Goal: Task Accomplishment & Management: Use online tool/utility

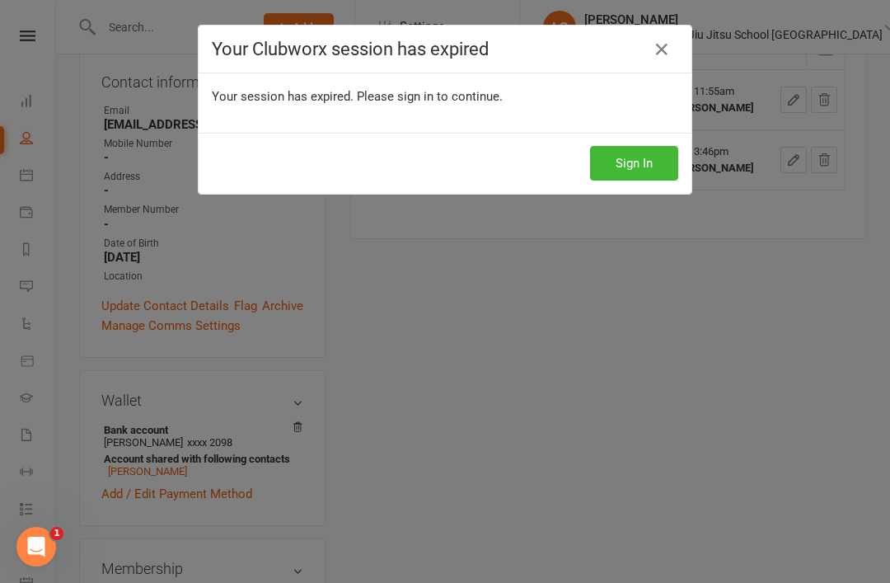
click at [664, 38] on link at bounding box center [662, 49] width 26 height 26
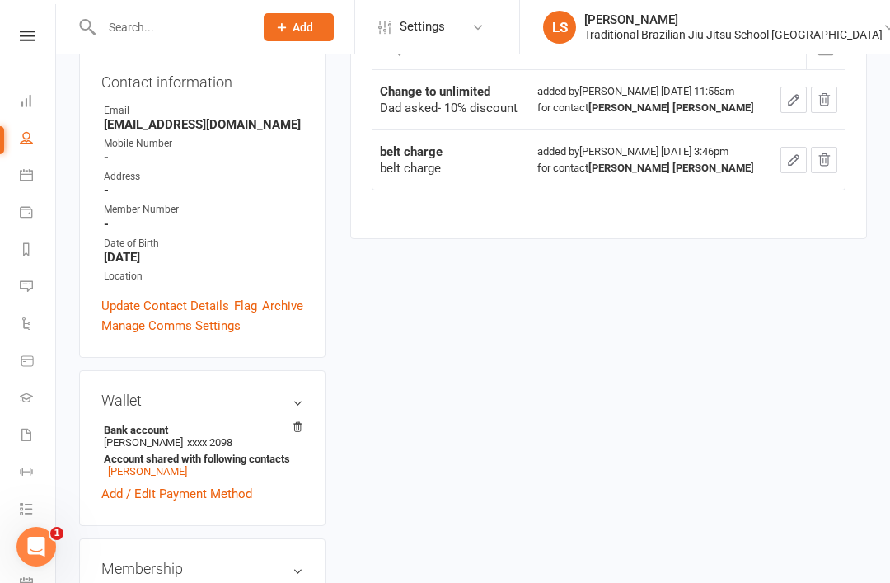
click at [17, 35] on link at bounding box center [27, 36] width 59 height 11
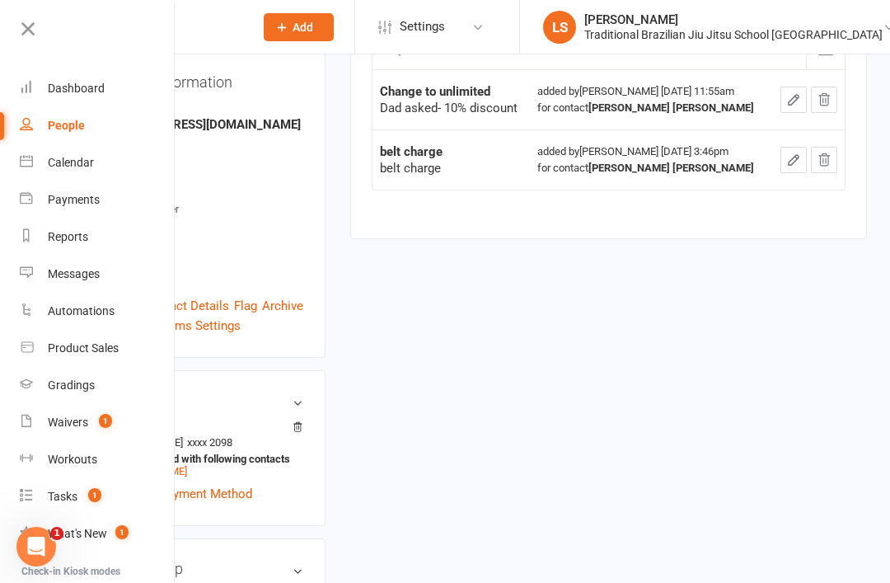
click at [82, 164] on div "Calendar" at bounding box center [71, 162] width 46 height 13
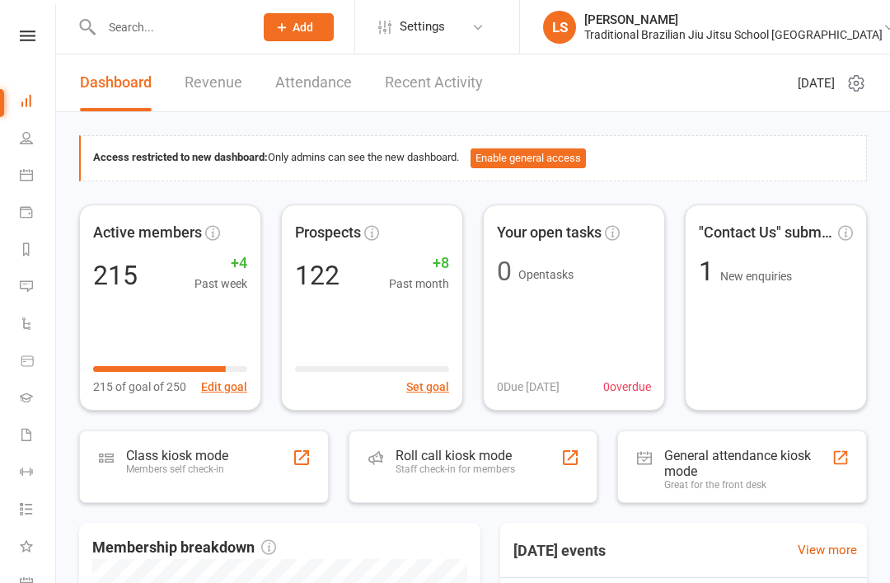
click at [333, 89] on link "Attendance" at bounding box center [313, 82] width 77 height 57
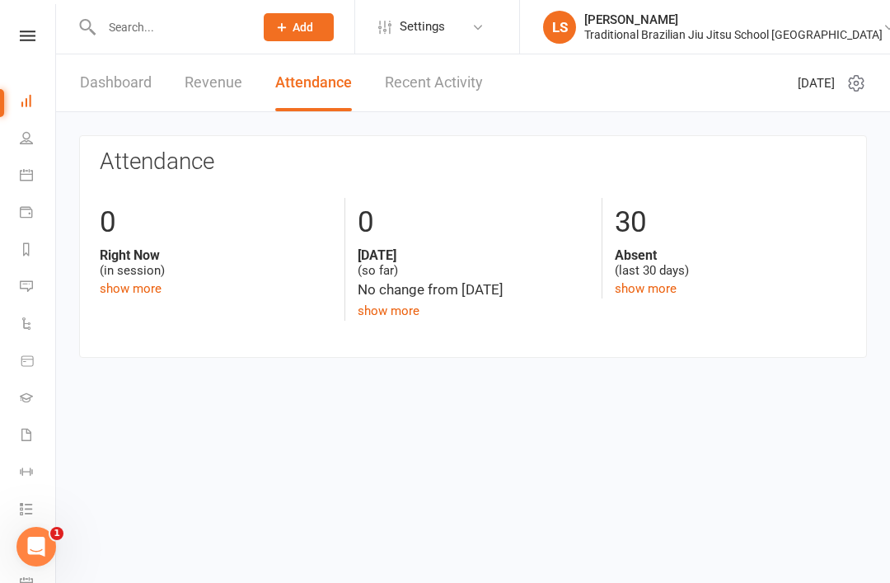
click at [160, 273] on div "Right Now (in session)" at bounding box center [216, 262] width 233 height 31
click at [124, 292] on link "show more" at bounding box center [131, 288] width 62 height 15
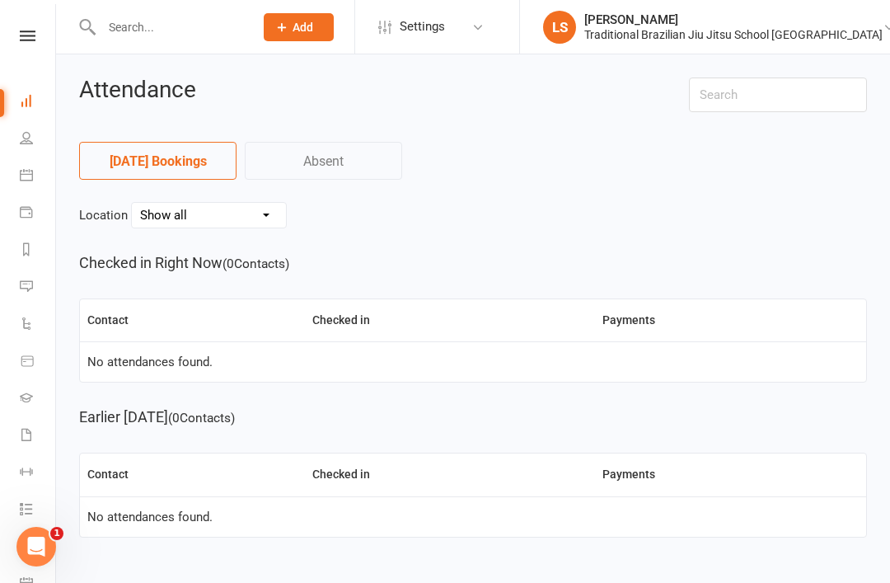
click at [31, 171] on icon at bounding box center [26, 174] width 13 height 13
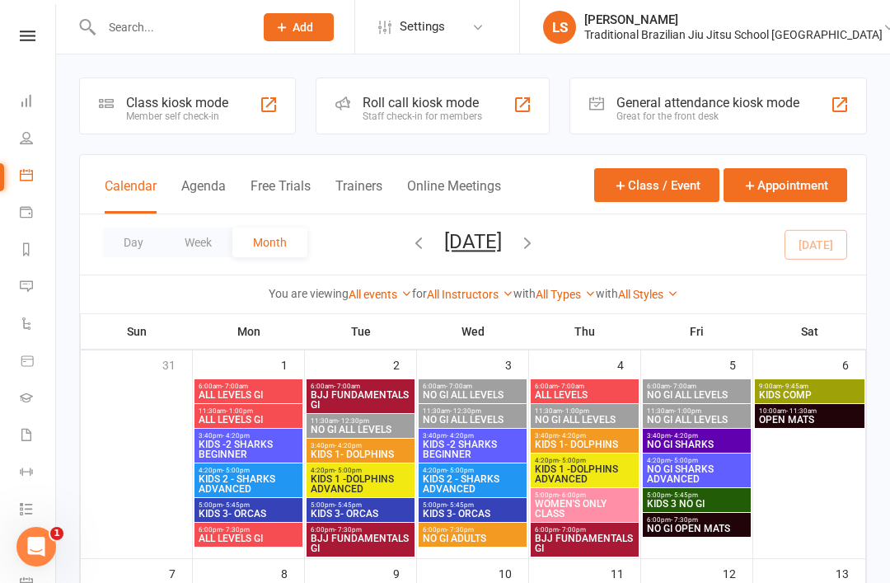
click at [264, 380] on div "6:00am - 7:00am ALL LEVELS GI" at bounding box center [249, 391] width 108 height 24
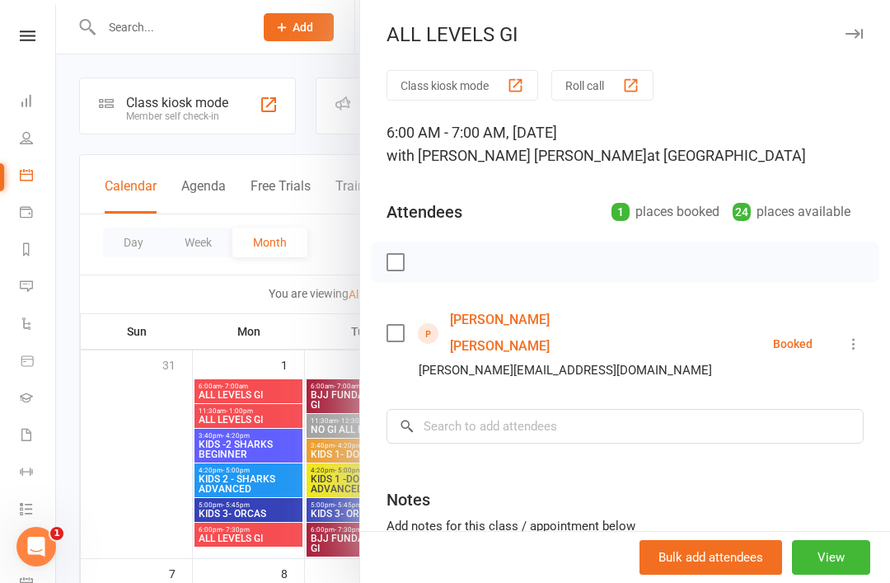
click at [828, 544] on button "View" at bounding box center [831, 557] width 78 height 35
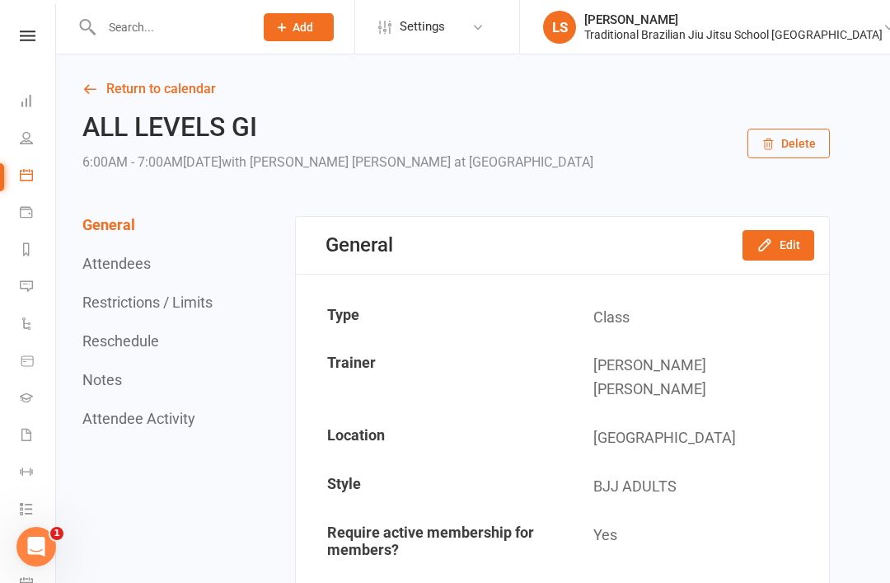
click at [143, 269] on button "Attendees" at bounding box center [116, 263] width 68 height 17
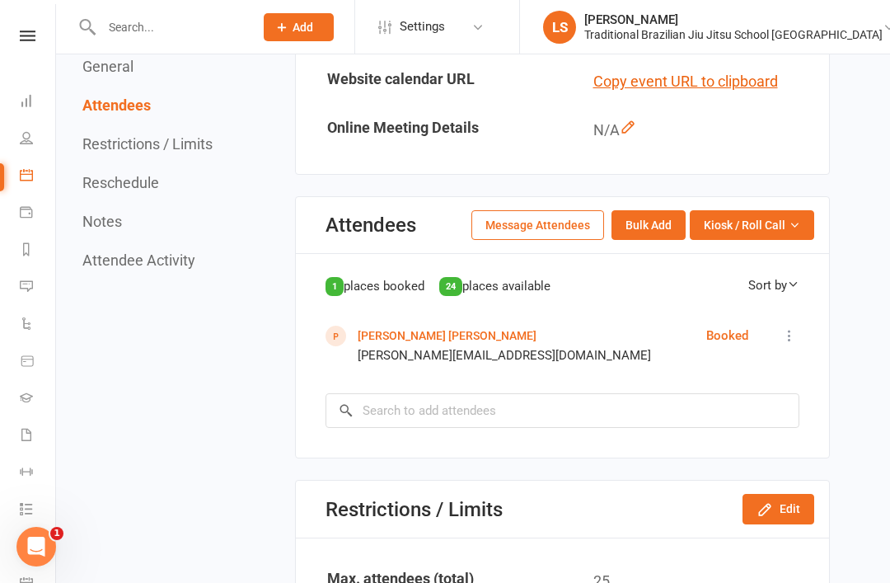
scroll to position [710, 0]
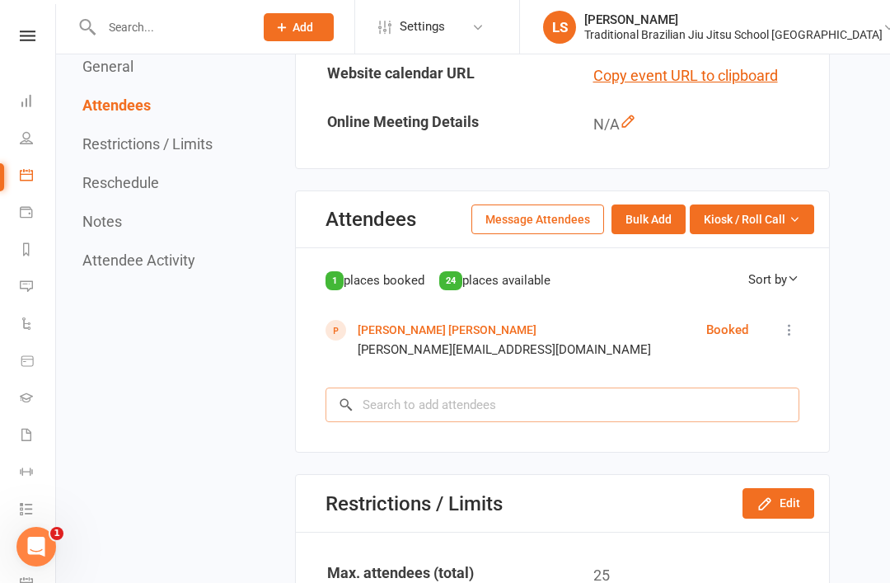
click at [589, 388] on input "search" at bounding box center [563, 405] width 474 height 35
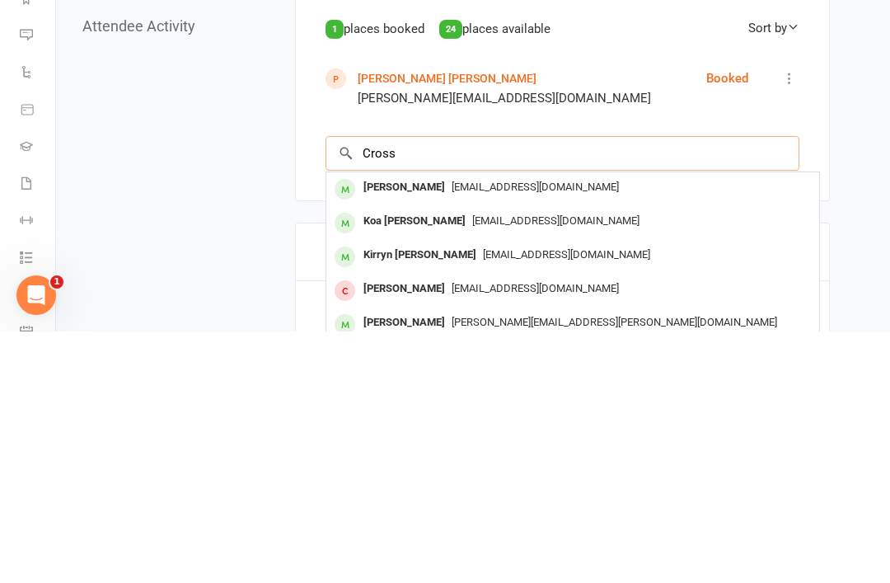
type input "Cross"
click at [518, 432] on span "ttcrossman@gmail.com" at bounding box center [535, 438] width 167 height 12
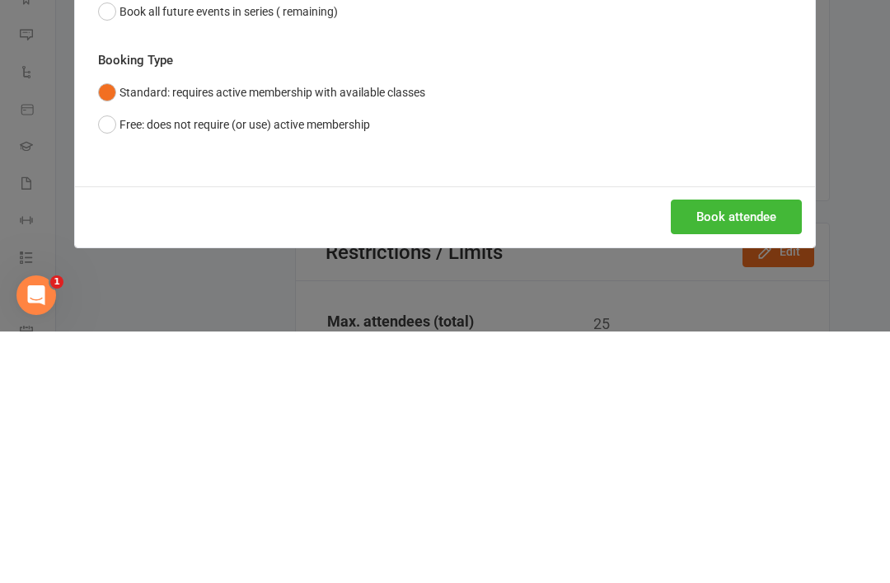
scroll to position [961, 0]
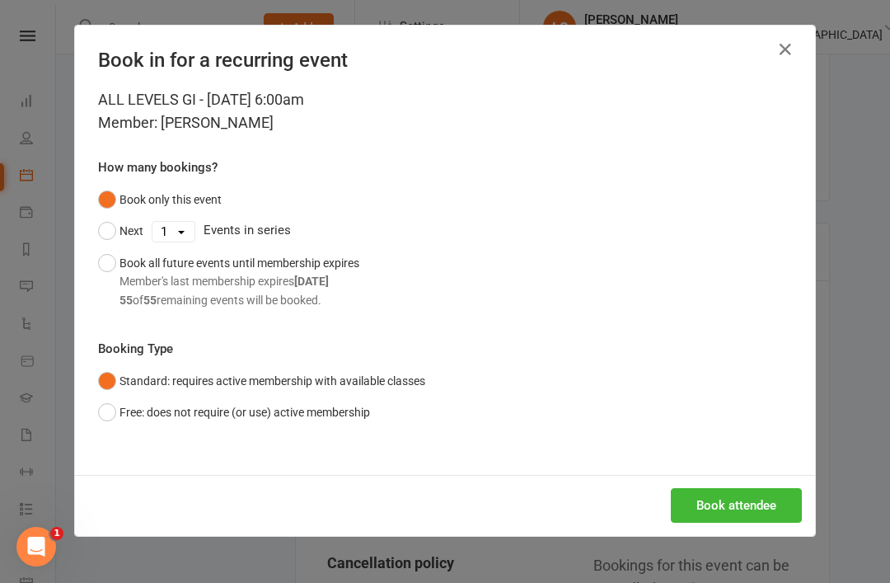
click at [727, 499] on button "Book attendee" at bounding box center [736, 505] width 131 height 35
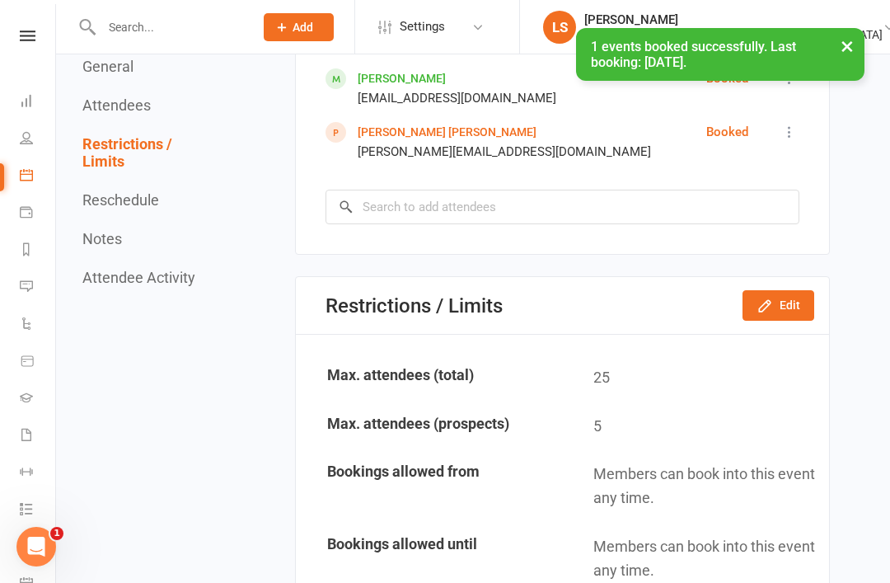
click at [35, 204] on link "Payments" at bounding box center [38, 213] width 37 height 37
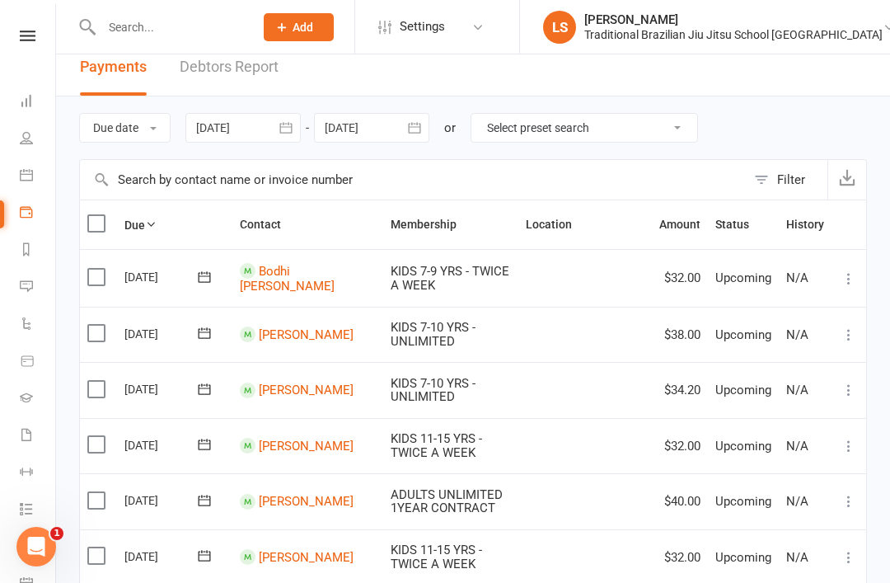
click at [48, 233] on link "Reports" at bounding box center [38, 251] width 37 height 37
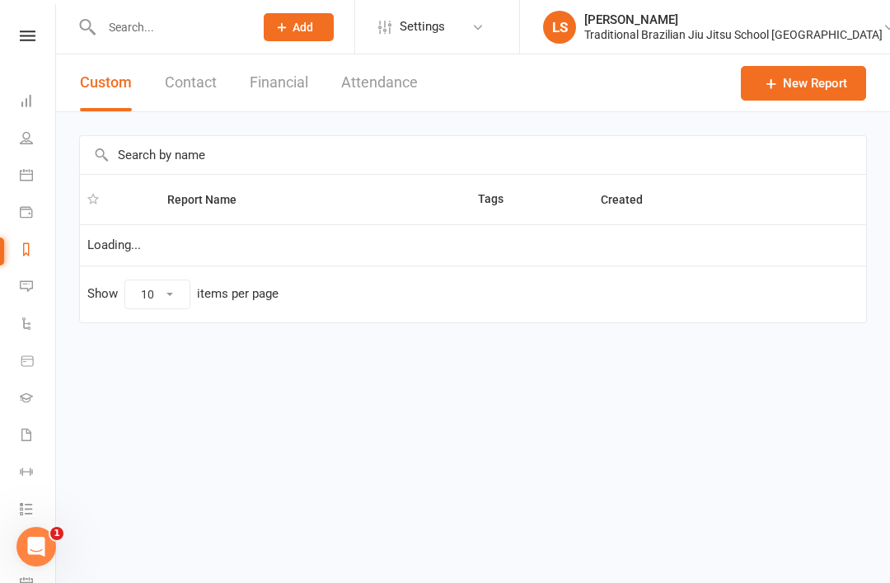
select select "100"
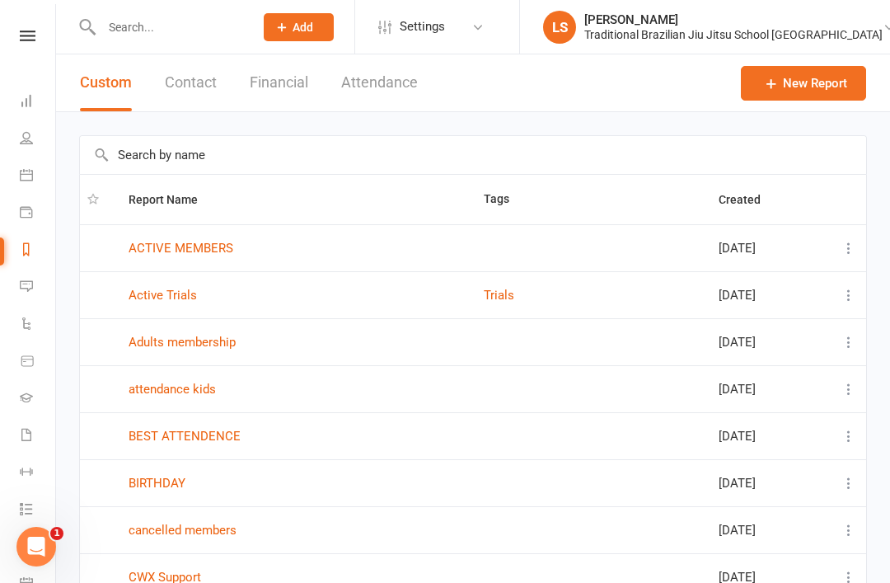
click at [22, 359] on icon at bounding box center [27, 361] width 15 height 15
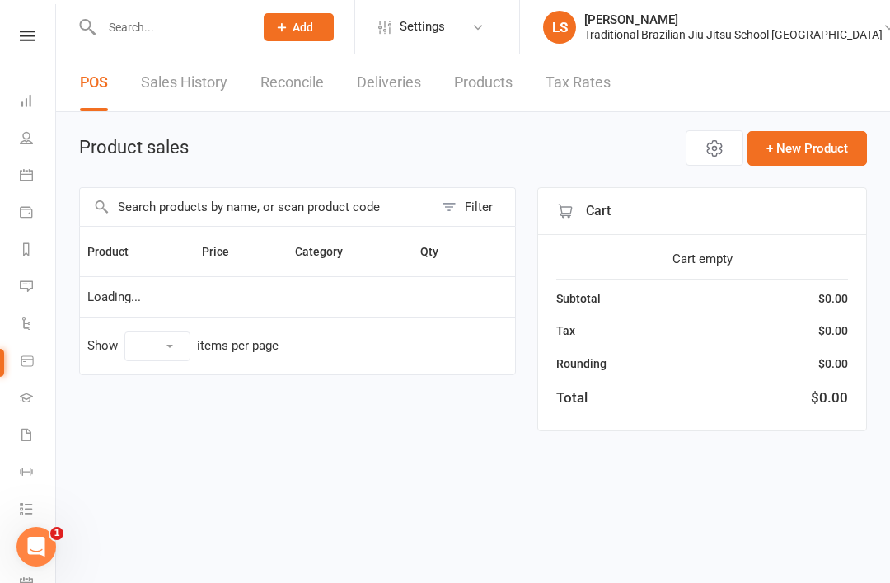
select select "10"
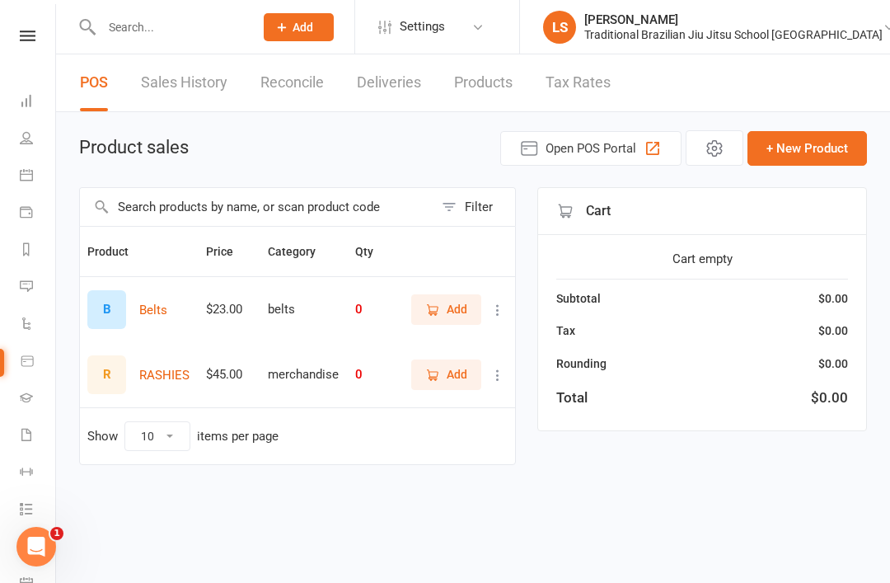
click at [34, 31] on icon at bounding box center [28, 36] width 16 height 11
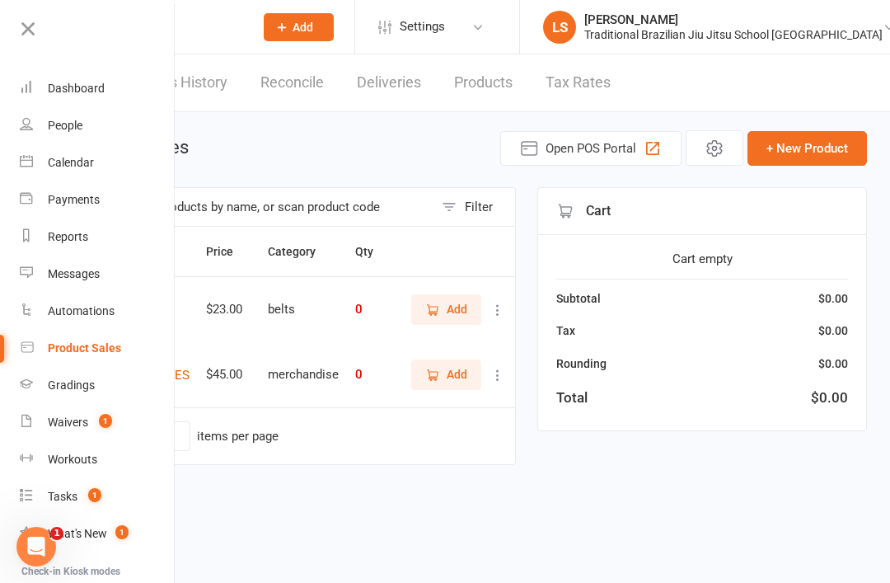
click at [87, 84] on div "Dashboard" at bounding box center [76, 88] width 57 height 13
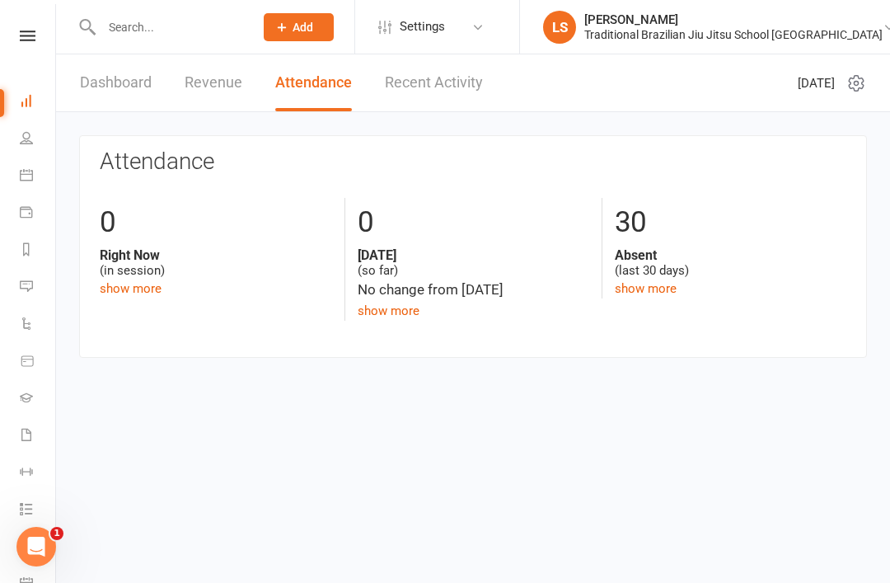
click at [111, 76] on link "Dashboard" at bounding box center [116, 82] width 72 height 57
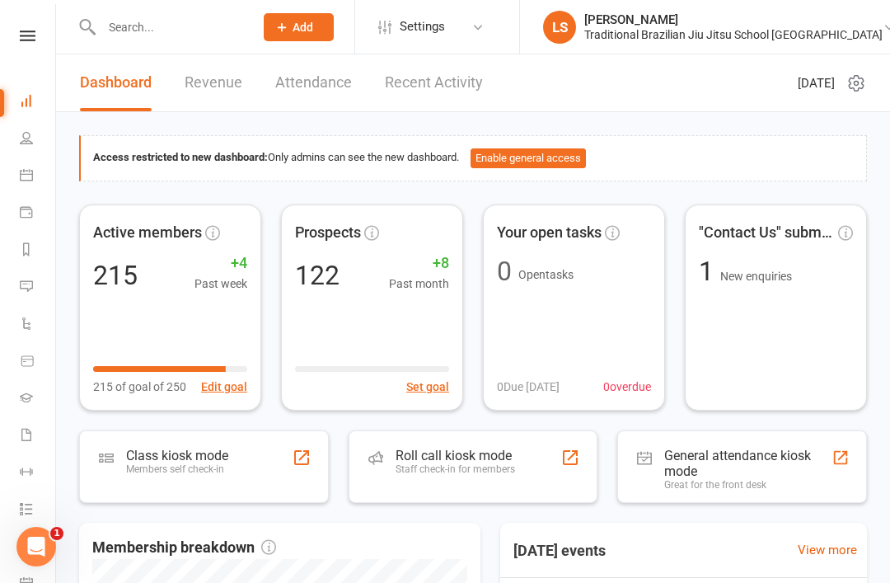
click at [26, 15] on nav "Clubworx Dashboard People Calendar Payments Reports Messages Automations Produc…" at bounding box center [28, 295] width 56 height 583
click at [27, 27] on nav "Clubworx Dashboard People Calendar Payments Reports Messages Automations Produc…" at bounding box center [28, 295] width 56 height 583
click at [25, 425] on icon at bounding box center [27, 428] width 6 height 6
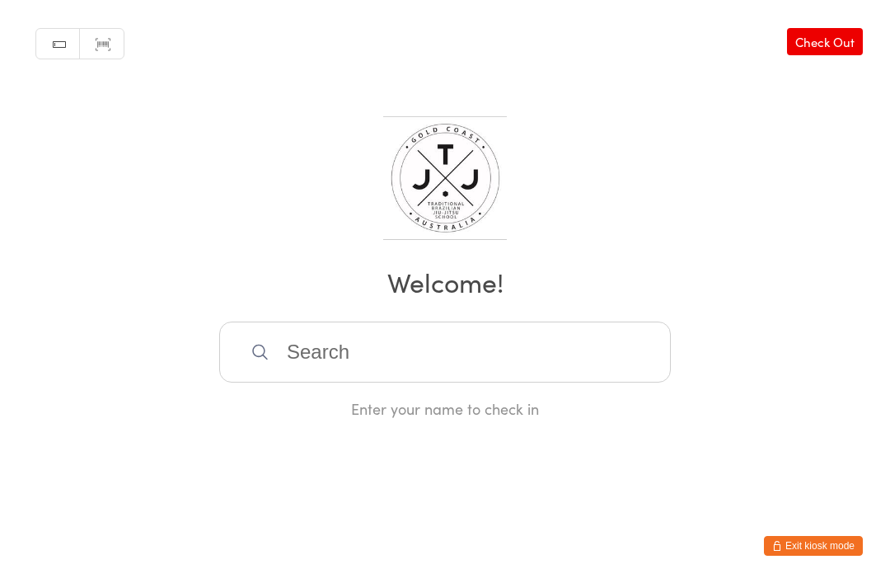
click at [537, 358] on input "search" at bounding box center [445, 352] width 452 height 61
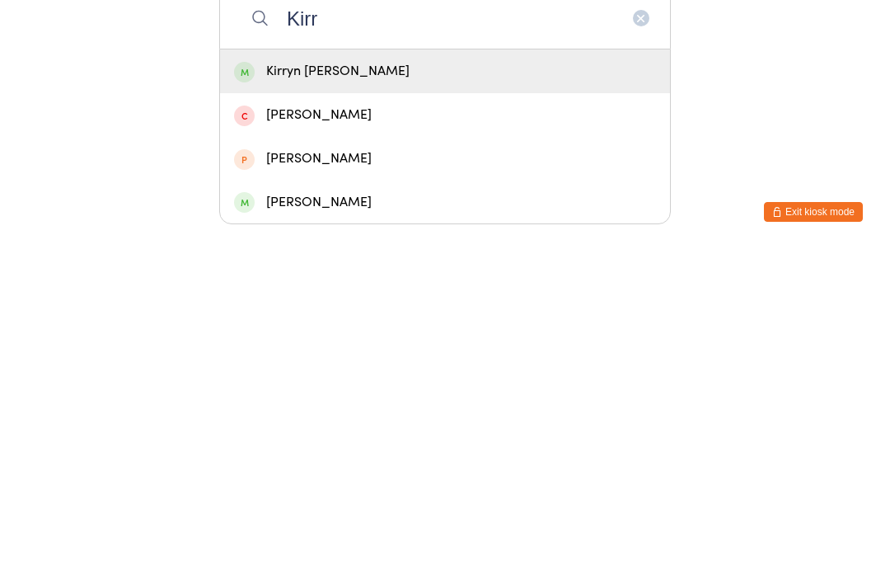
type input "Kirr"
click at [480, 394] on div "Kirryn [PERSON_NAME]" at bounding box center [445, 405] width 422 height 22
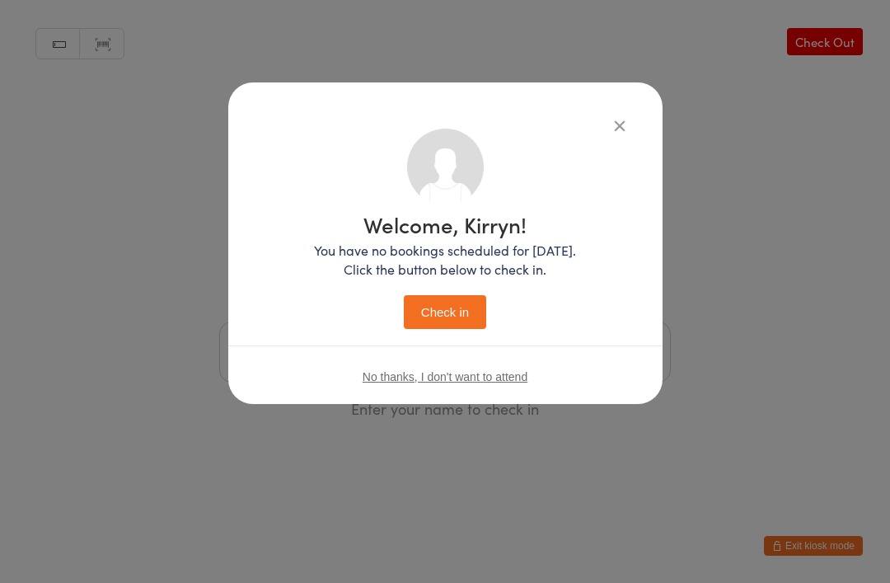
click at [474, 304] on button "Check in" at bounding box center [445, 312] width 82 height 34
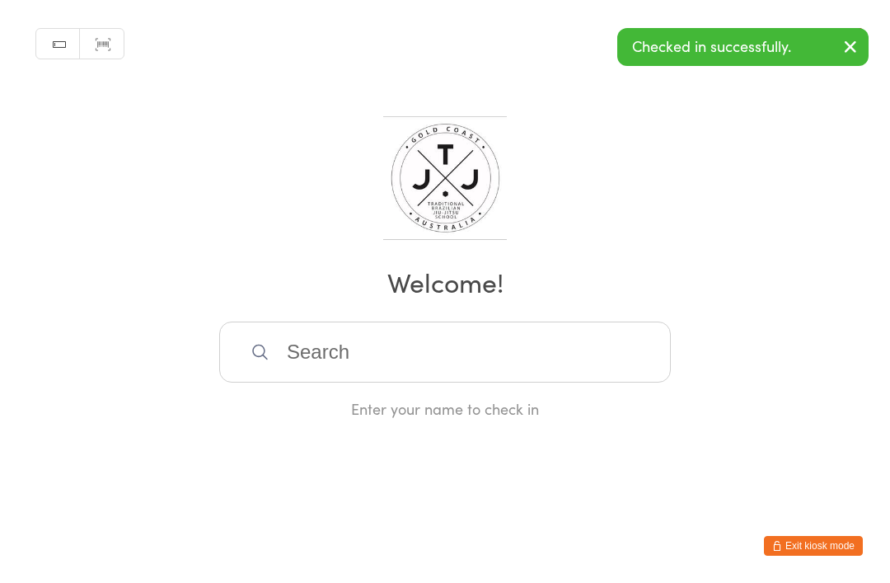
click at [92, 35] on link "Scanner input" at bounding box center [102, 44] width 44 height 31
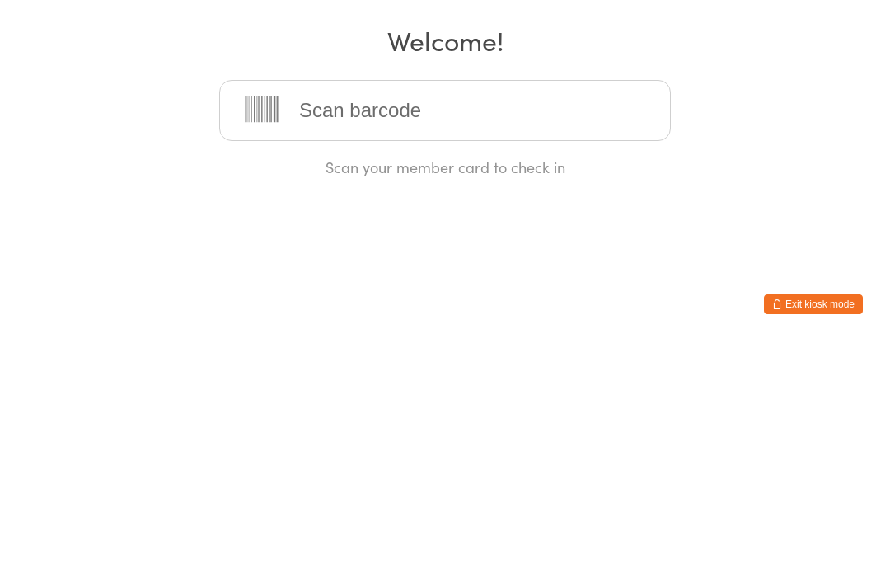
click at [102, 263] on h2 "Welcome!" at bounding box center [444, 281] width 857 height 37
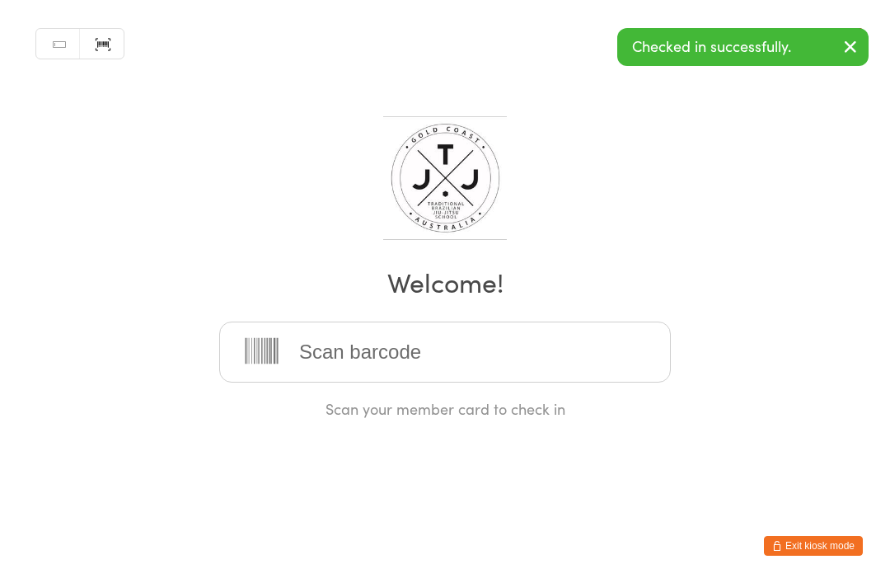
click at [45, 30] on link "Manual search" at bounding box center [58, 44] width 44 height 31
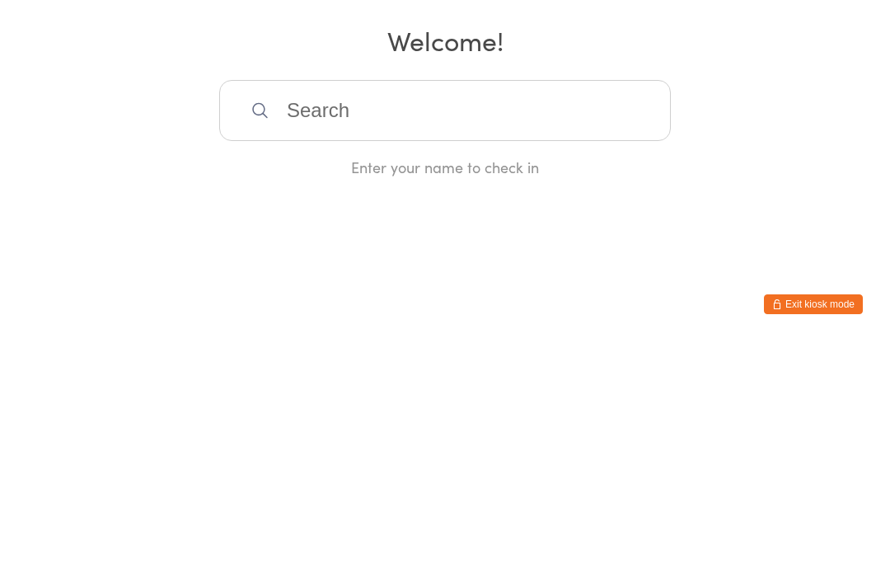
click at [557, 74] on div "Manual search Scanner input Check Out Welcome! Enter your name to check in" at bounding box center [445, 209] width 890 height 419
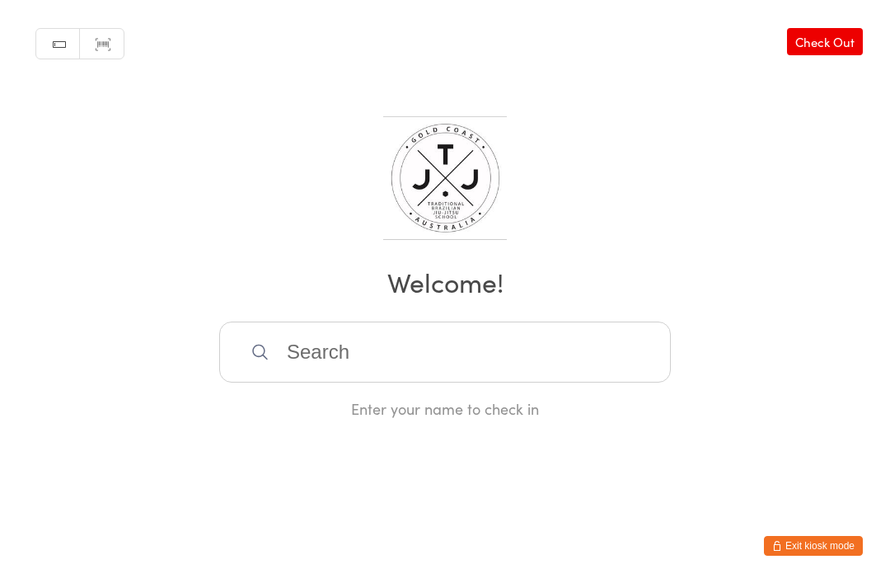
click at [815, 553] on button "Exit kiosk mode" at bounding box center [813, 546] width 99 height 20
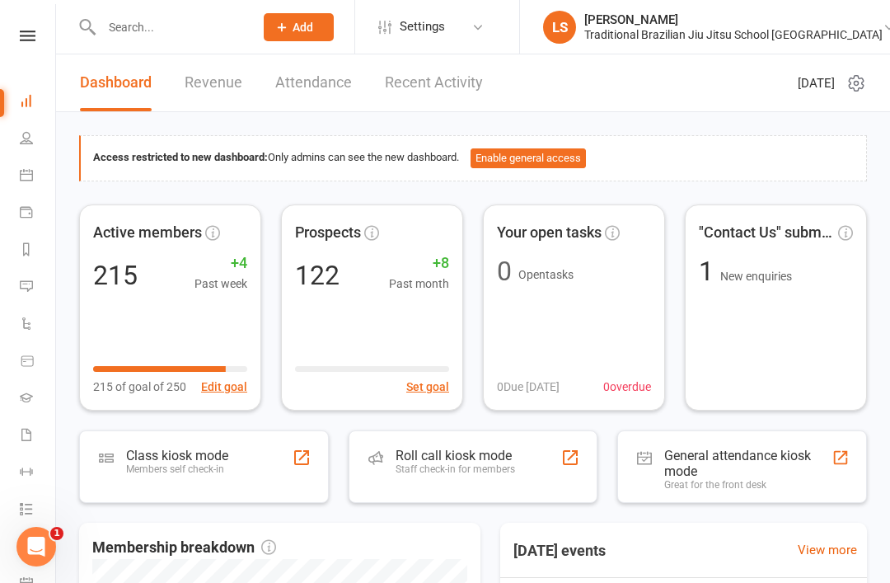
click at [28, 143] on icon at bounding box center [26, 137] width 13 height 13
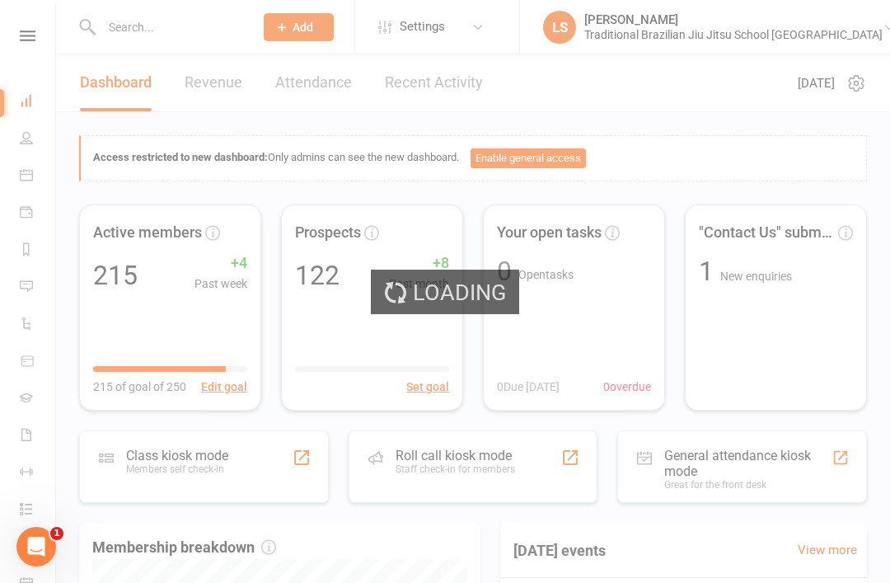
select select "100"
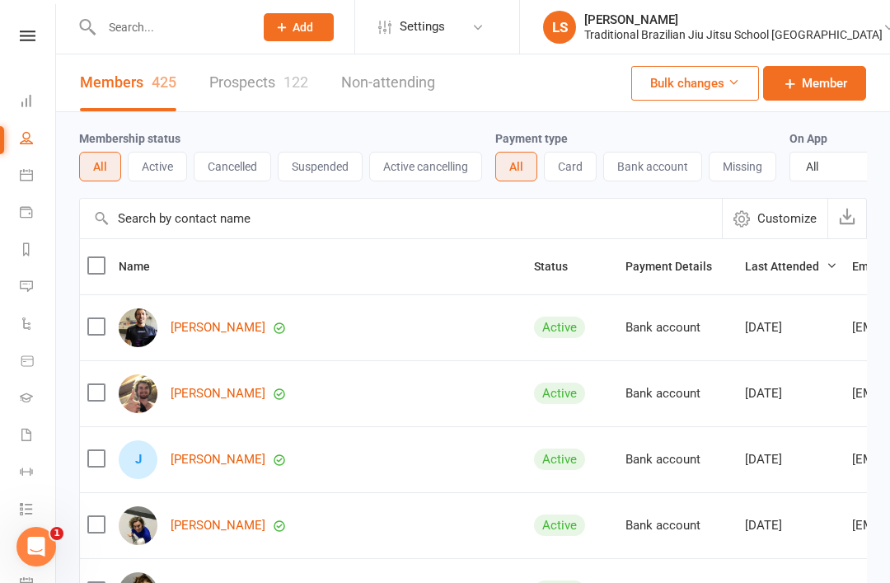
click at [28, 211] on icon at bounding box center [26, 211] width 13 height 13
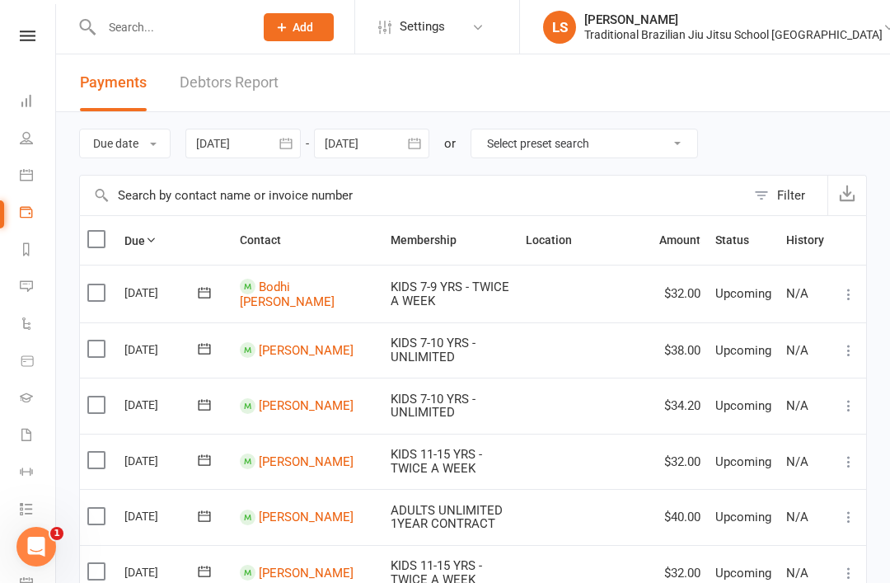
click at [37, 164] on link "Calendar" at bounding box center [38, 176] width 37 height 37
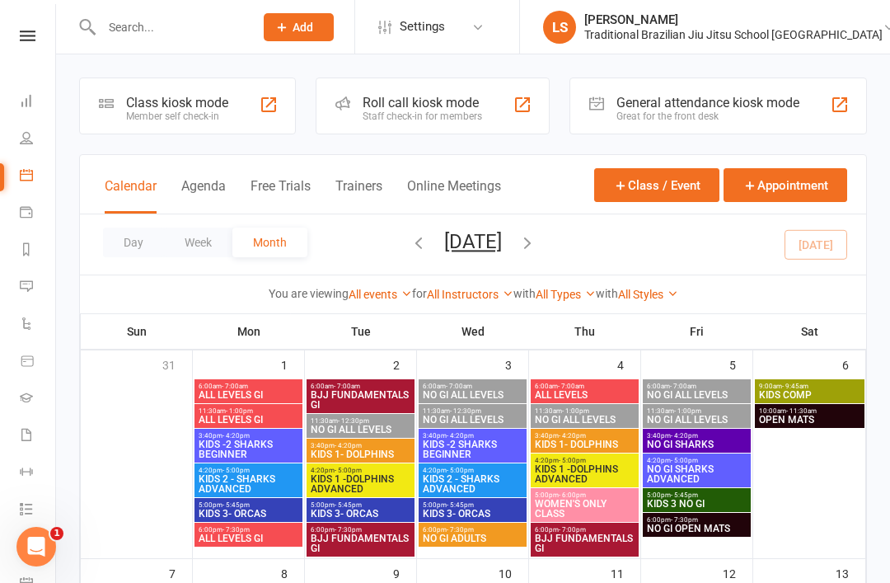
click at [186, 104] on div "Class kiosk mode" at bounding box center [177, 103] width 102 height 16
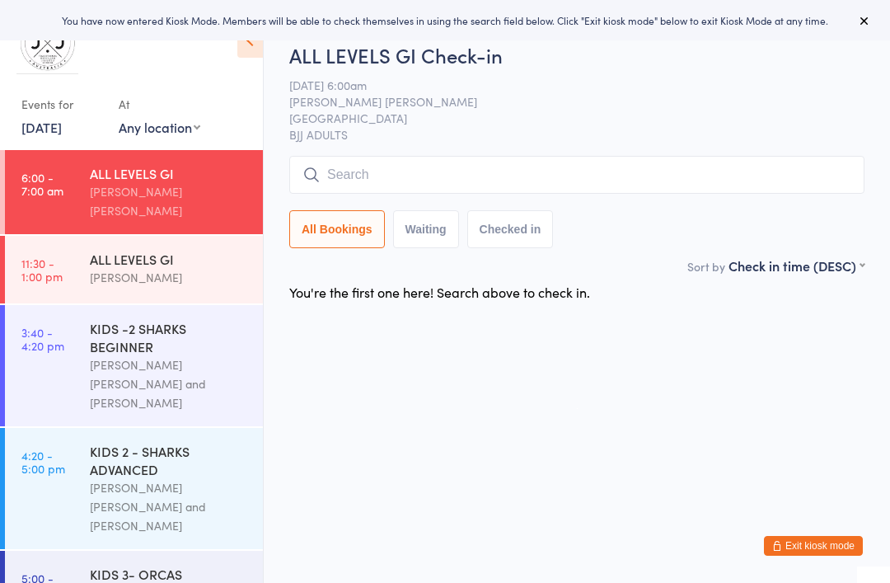
click at [164, 176] on div "ALL LEVELS GI" at bounding box center [169, 173] width 159 height 18
click at [60, 134] on link "15 Sep, 2025" at bounding box center [41, 127] width 40 height 18
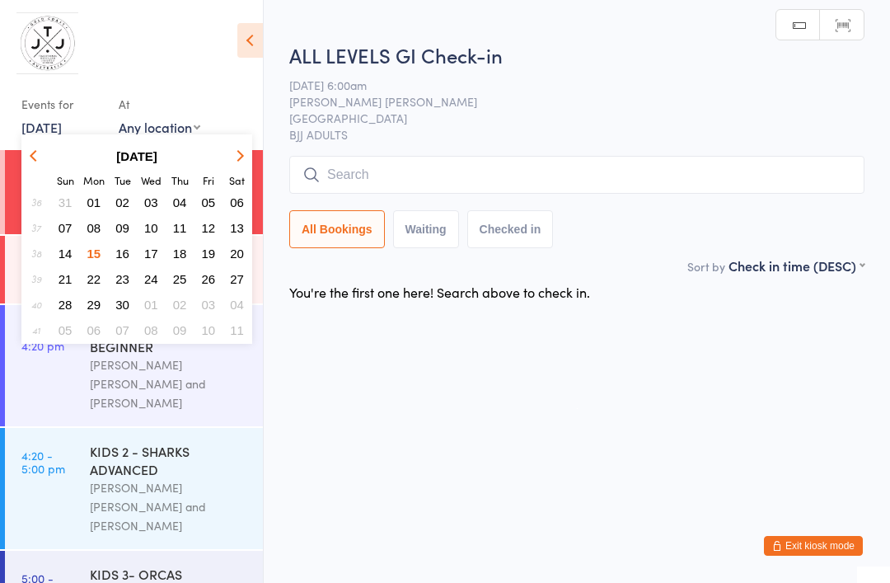
click at [186, 227] on button "11" at bounding box center [180, 228] width 26 height 22
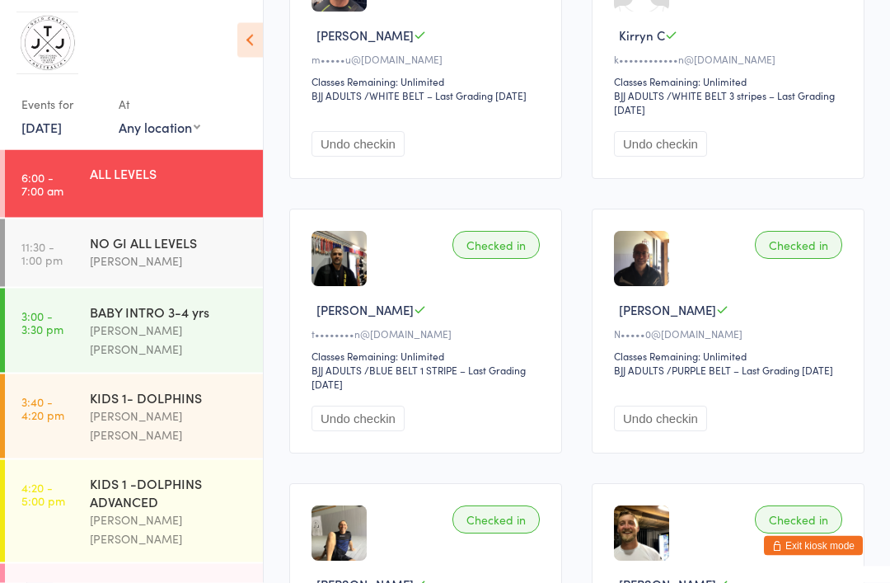
scroll to position [889, 0]
click at [62, 120] on link "11 Sep, 2025" at bounding box center [41, 127] width 40 height 18
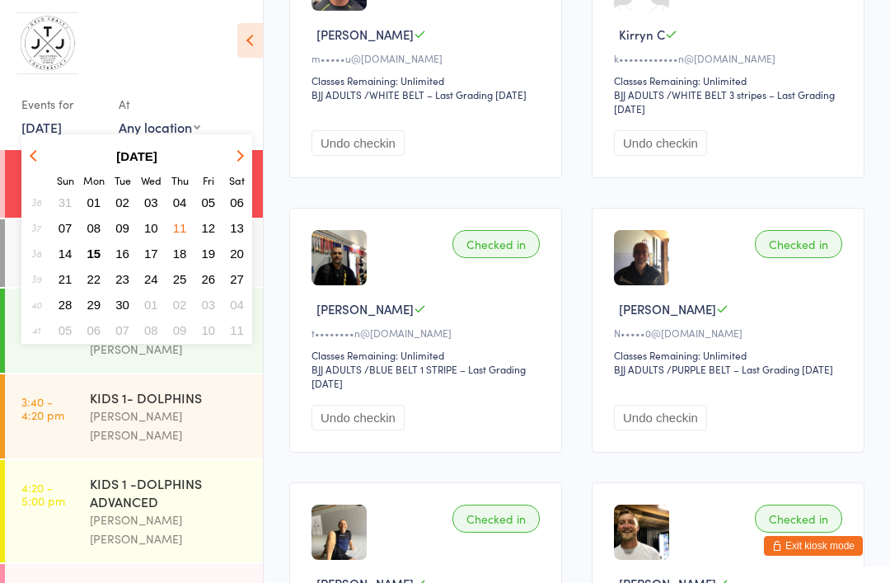
click at [127, 229] on span "09" at bounding box center [122, 228] width 14 height 14
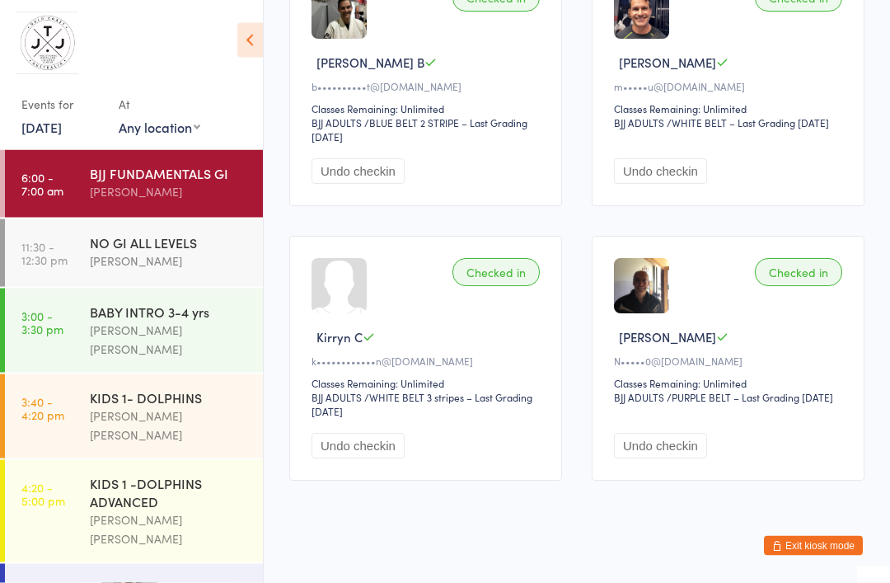
scroll to position [879, 0]
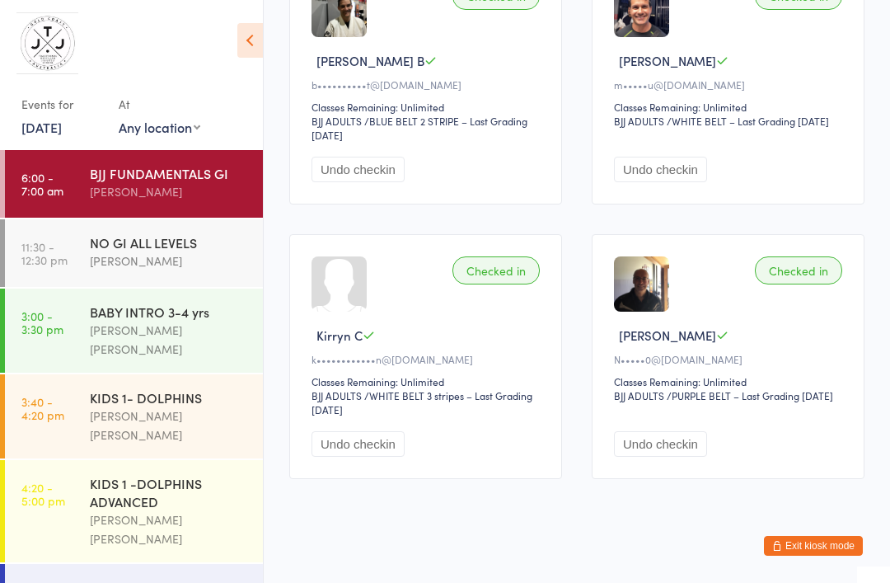
click at [62, 127] on link "9 Sep, 2025" at bounding box center [41, 127] width 40 height 18
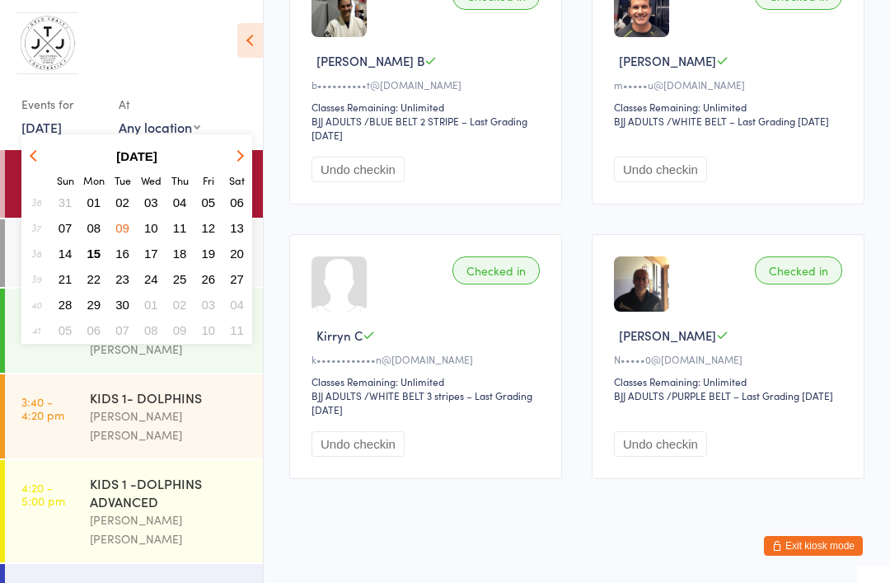
click at [182, 197] on span "04" at bounding box center [180, 202] width 14 height 14
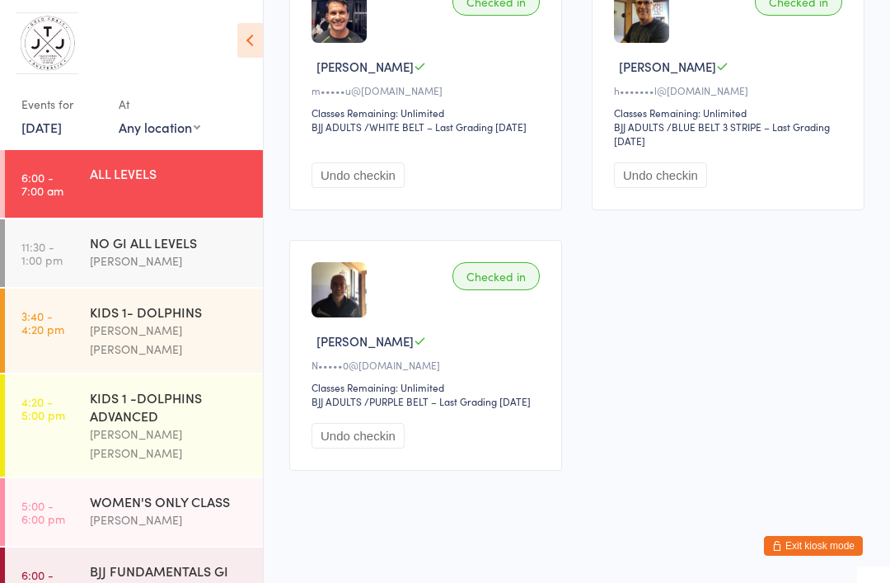
scroll to position [1144, 0]
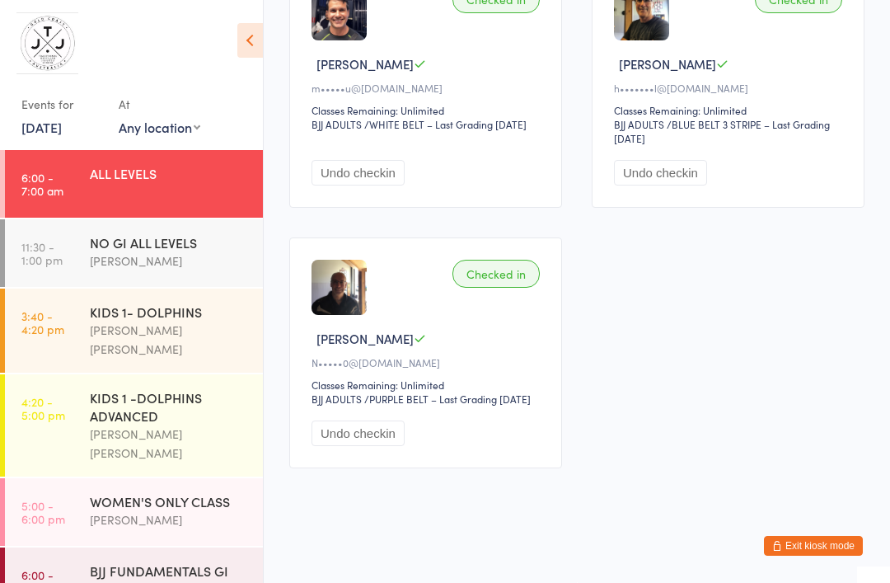
click at [249, 33] on icon at bounding box center [250, 40] width 26 height 35
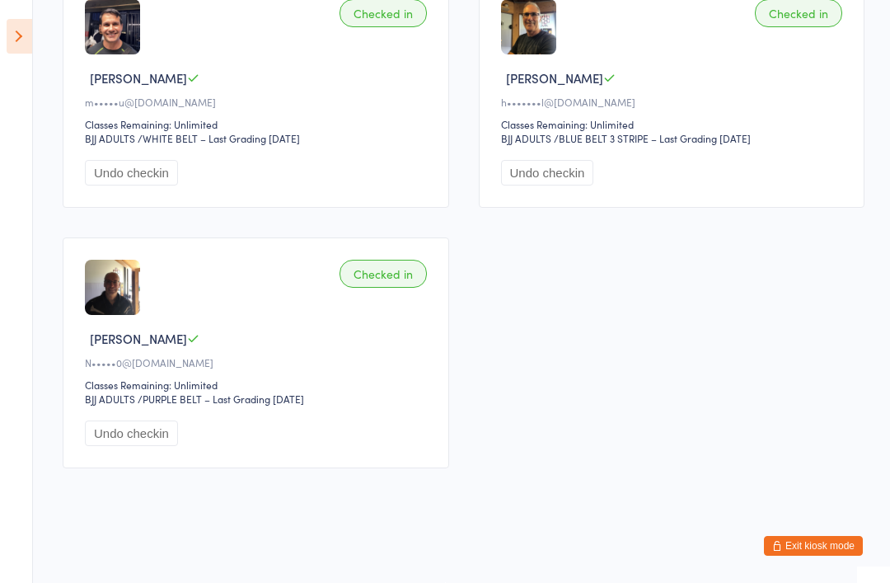
scroll to position [1069, 0]
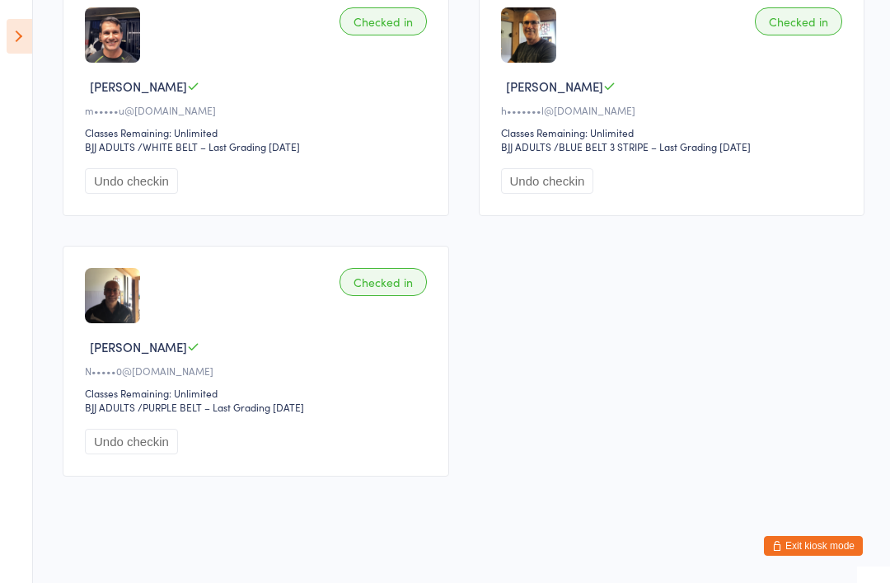
click at [29, 31] on icon at bounding box center [20, 36] width 26 height 35
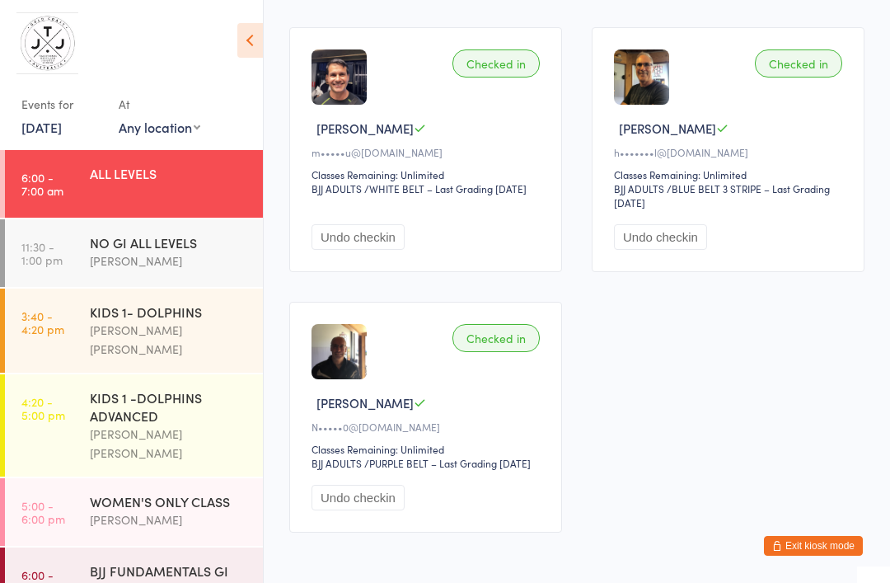
click at [62, 133] on link "4 Sep, 2025" at bounding box center [41, 127] width 40 height 18
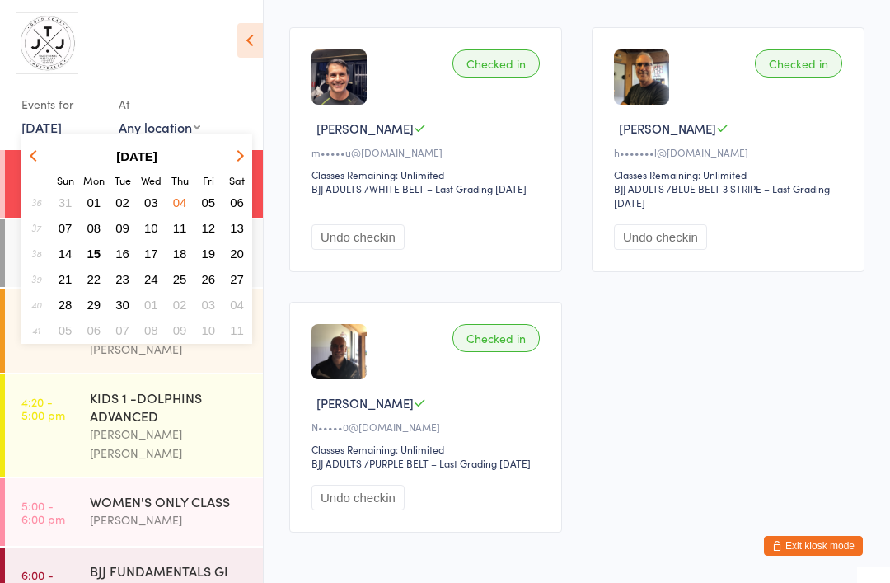
click at [92, 229] on span "08" at bounding box center [94, 228] width 14 height 14
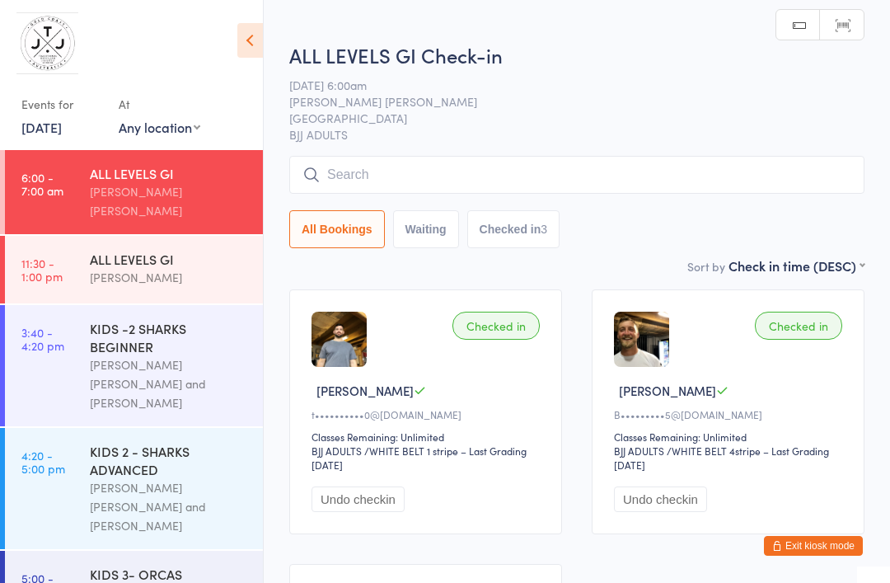
click at [62, 124] on link "8 Sep, 2025" at bounding box center [41, 127] width 40 height 18
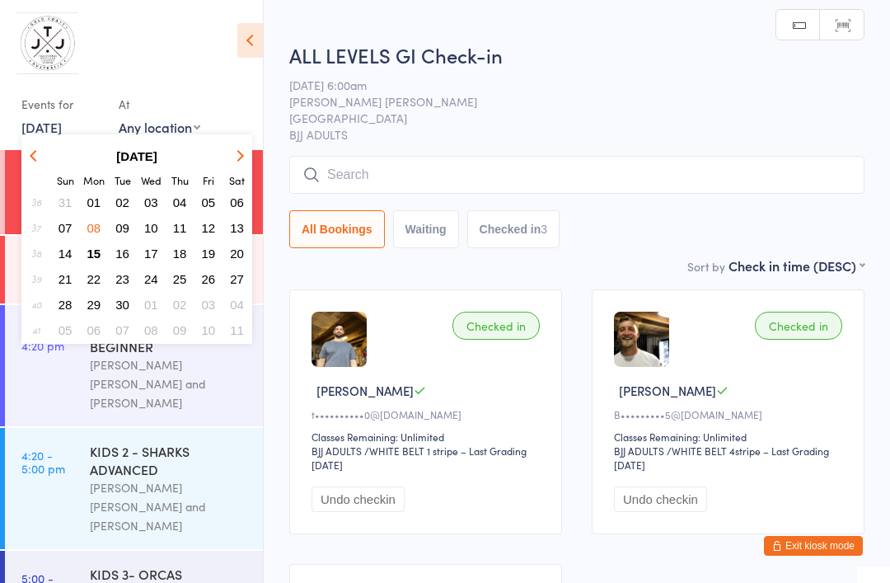
click at [105, 247] on button "15" at bounding box center [95, 253] width 26 height 22
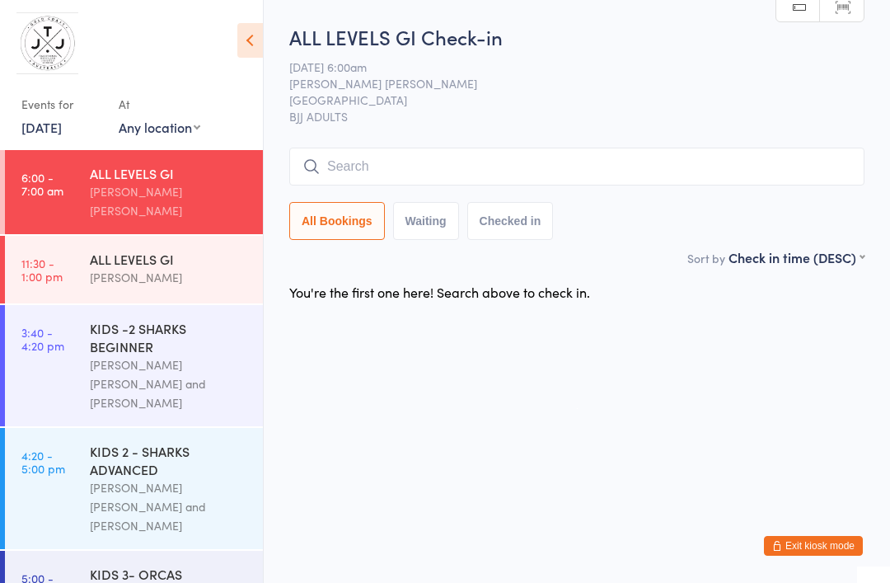
click at [57, 136] on link "15 Sep, 2025" at bounding box center [41, 127] width 40 height 18
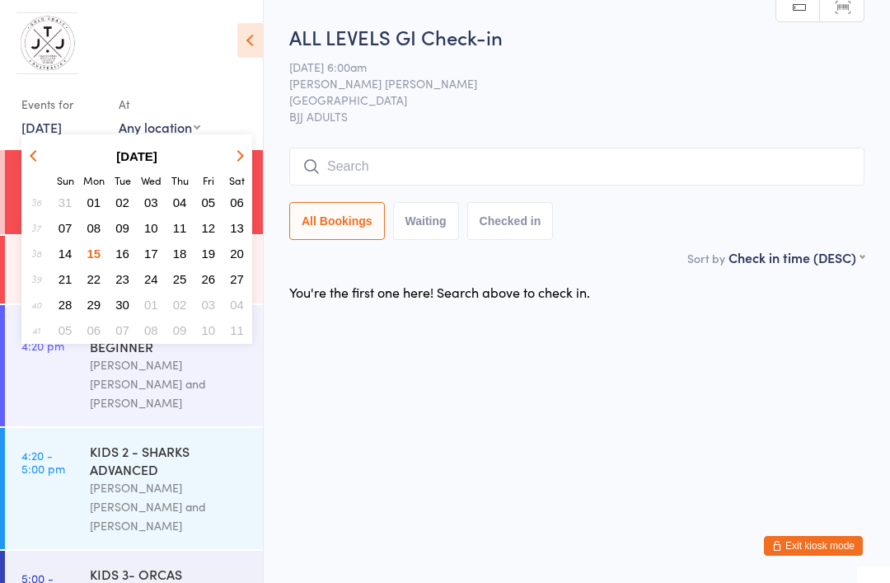
click at [96, 259] on span "15" at bounding box center [94, 254] width 14 height 14
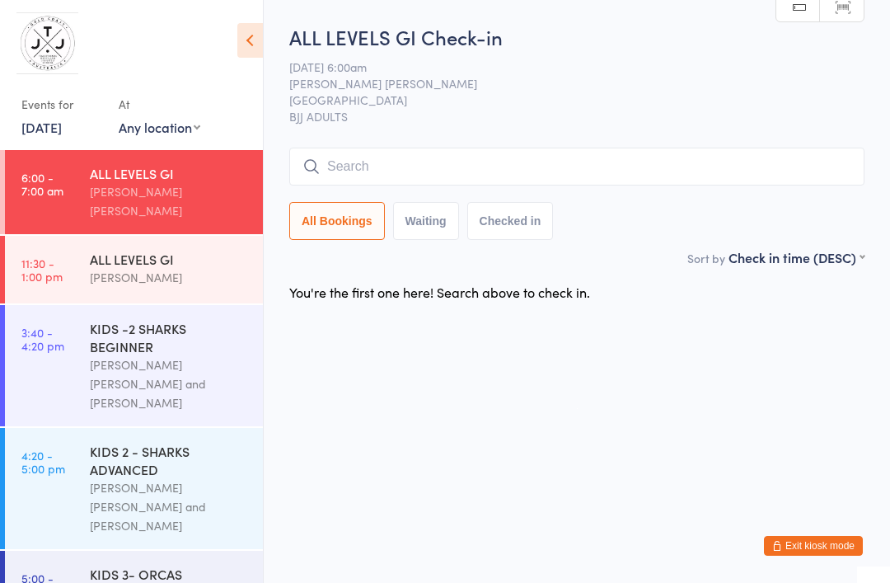
click at [532, 166] on input "search" at bounding box center [576, 167] width 575 height 38
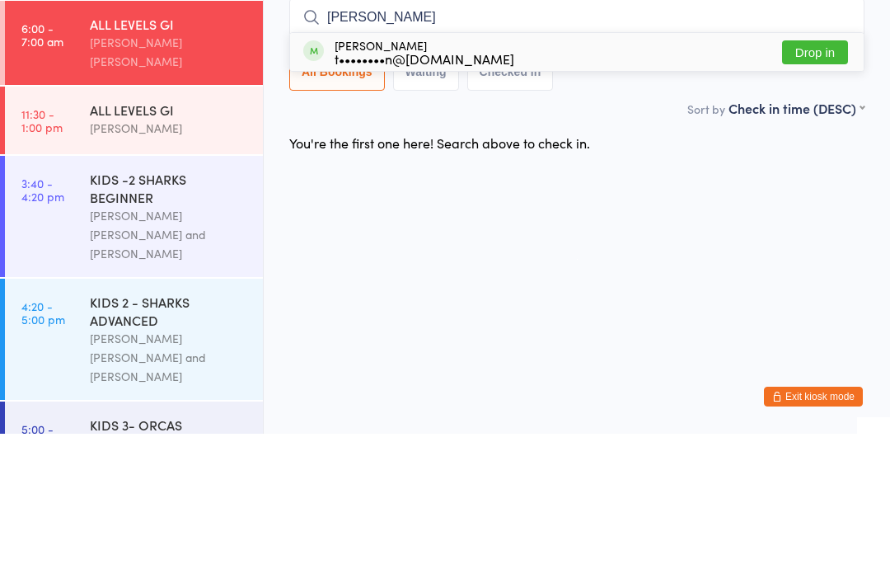
type input "Terry"
click at [824, 190] on button "Drop in" at bounding box center [815, 202] width 66 height 24
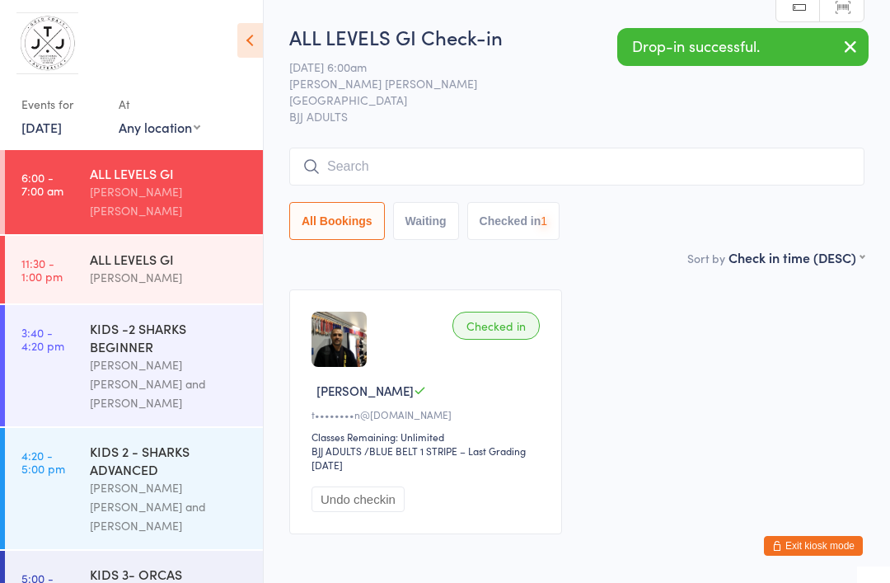
click at [589, 152] on input "search" at bounding box center [576, 167] width 575 height 38
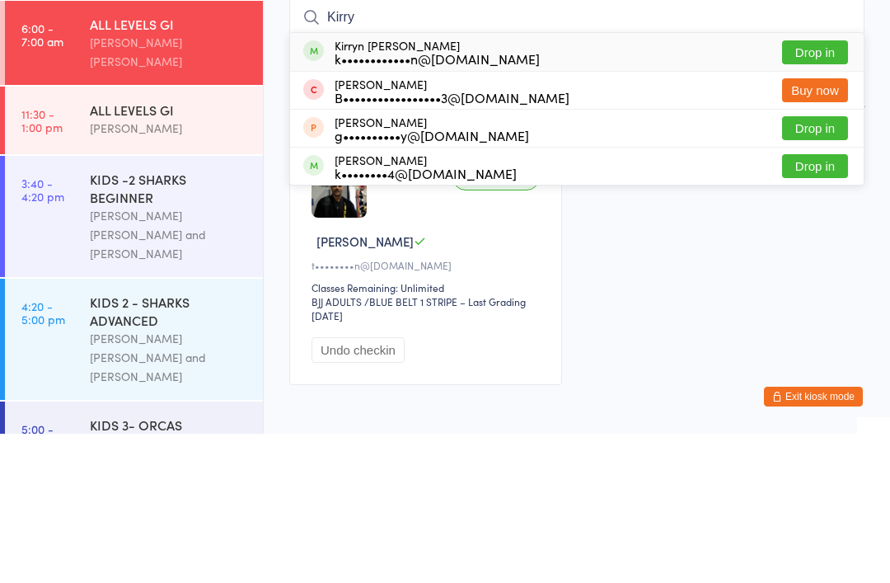
type input "Kirry"
click at [831, 190] on button "Drop in" at bounding box center [815, 202] width 66 height 24
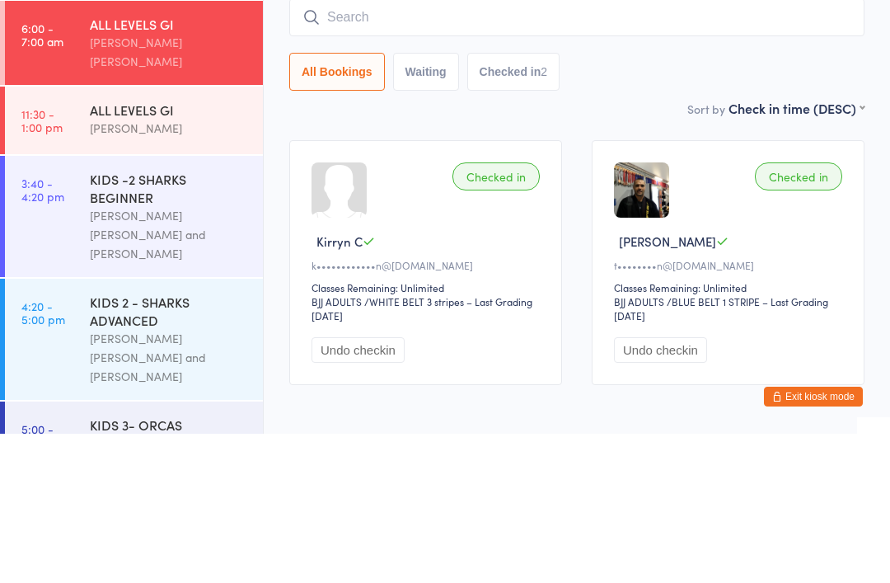
click at [519, 148] on input "search" at bounding box center [576, 167] width 575 height 38
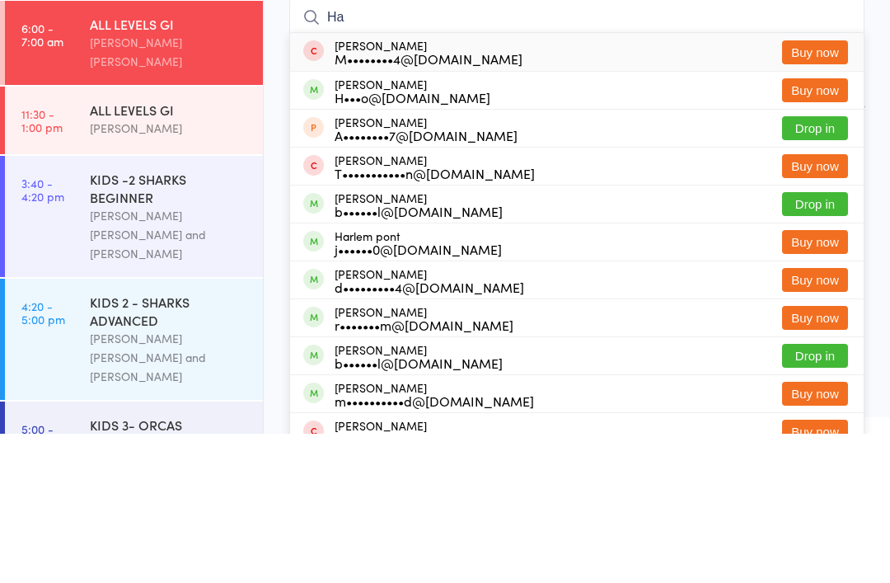
type input "H"
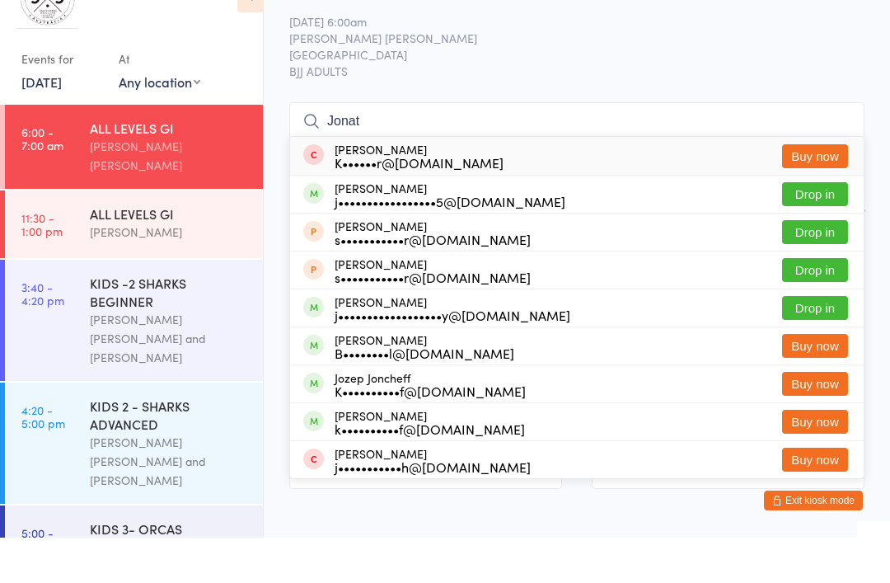
type input "Jonat"
click at [829, 228] on button "Drop in" at bounding box center [815, 240] width 66 height 24
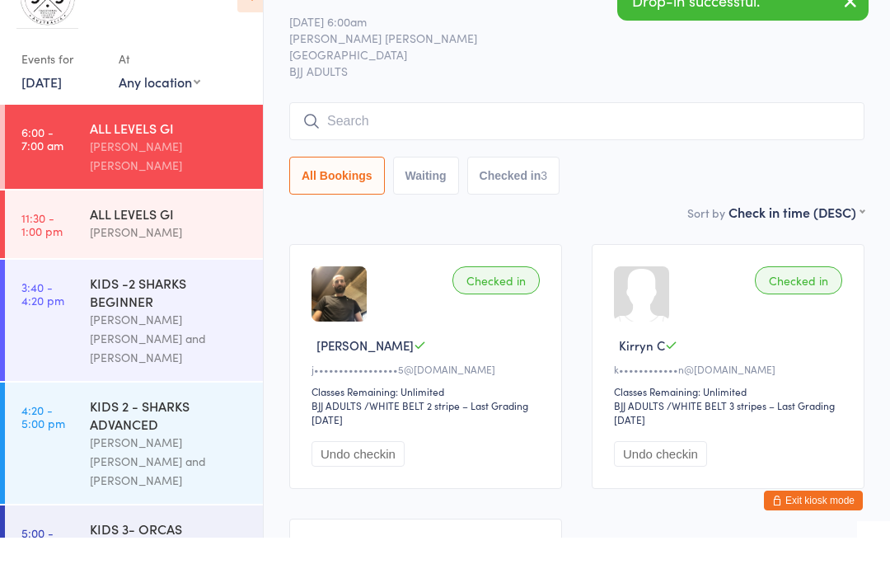
click at [517, 108] on span "BJJ ADULTS" at bounding box center [576, 116] width 575 height 16
